Goal: Check status: Check status

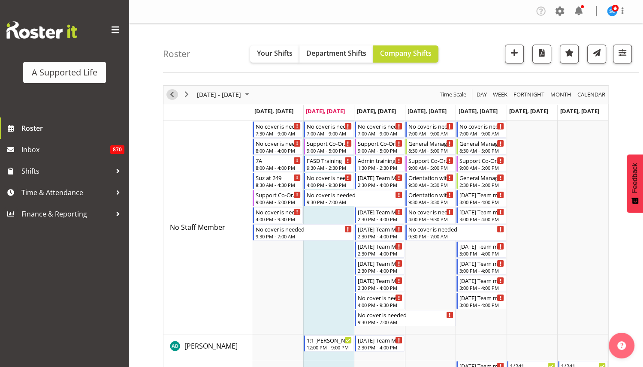
click at [174, 97] on span "Previous" at bounding box center [172, 94] width 10 height 11
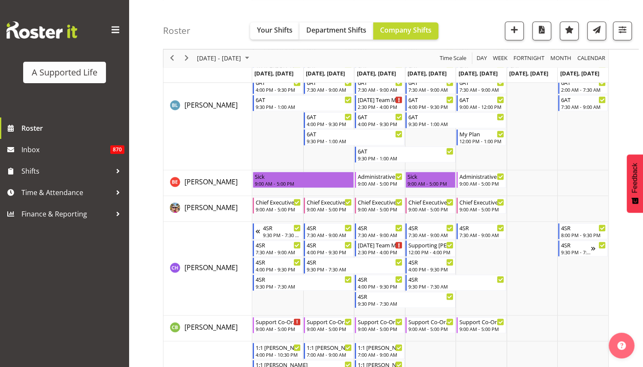
scroll to position [1130, 0]
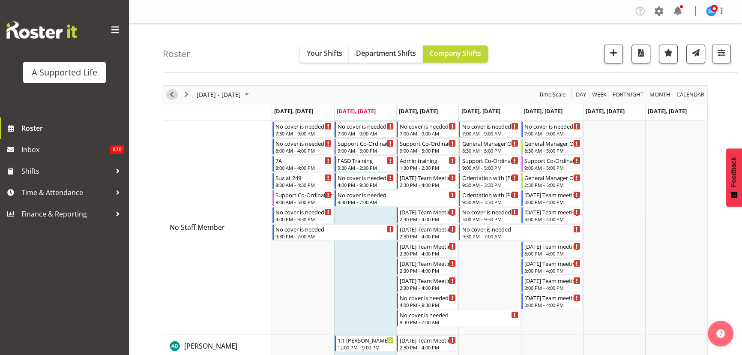
click at [167, 98] on div "previous period" at bounding box center [172, 95] width 15 height 18
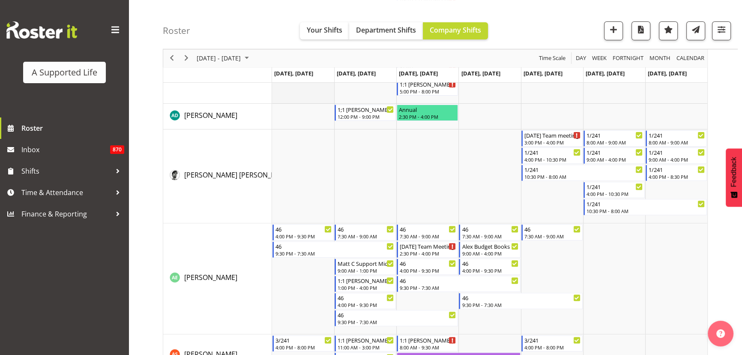
scroll to position [4844, 0]
